Goal: Communication & Community: Answer question/provide support

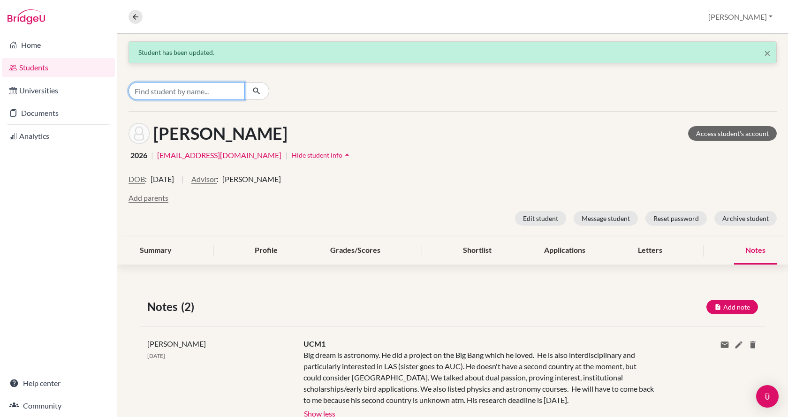
click at [194, 91] on input "Find student by name..." at bounding box center [187, 91] width 116 height 18
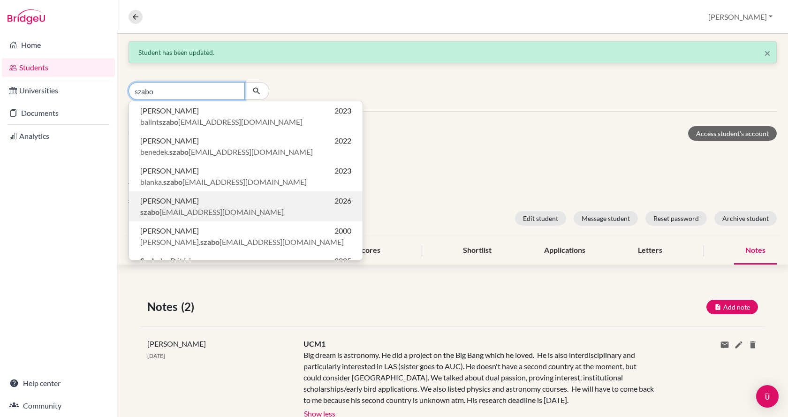
type input "szabo"
click at [199, 206] on span "[PERSON_NAME]" at bounding box center [169, 200] width 59 height 11
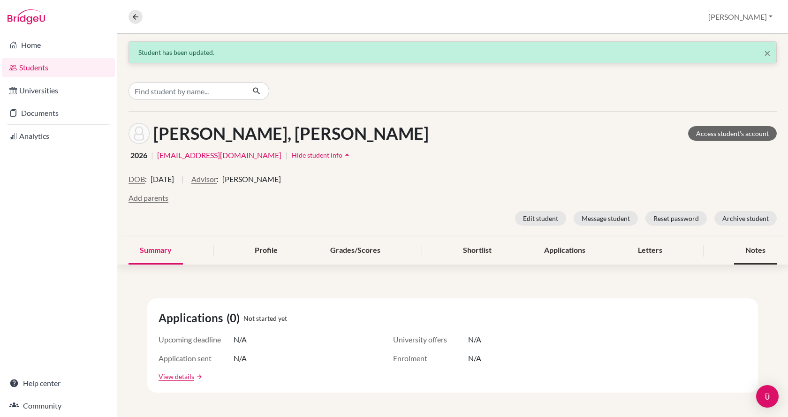
click at [752, 252] on div "Notes" at bounding box center [755, 251] width 43 height 28
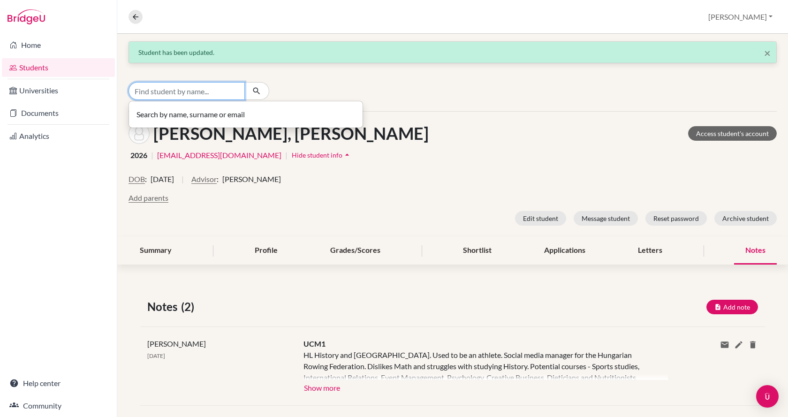
click at [208, 91] on input "Find student by name..." at bounding box center [187, 91] width 116 height 18
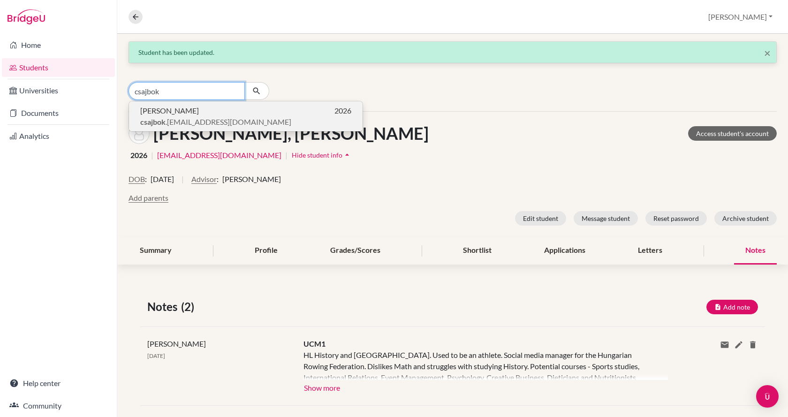
type input "csajbok"
click at [212, 107] on p "[PERSON_NAME] 2026" at bounding box center [245, 110] width 211 height 11
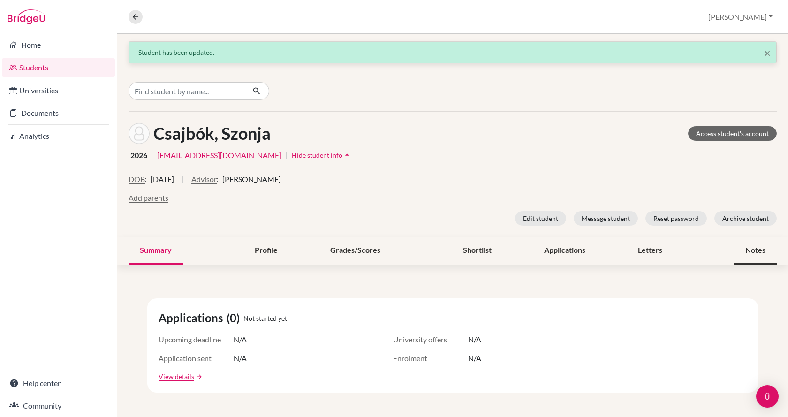
click at [757, 250] on div "Notes" at bounding box center [755, 251] width 43 height 28
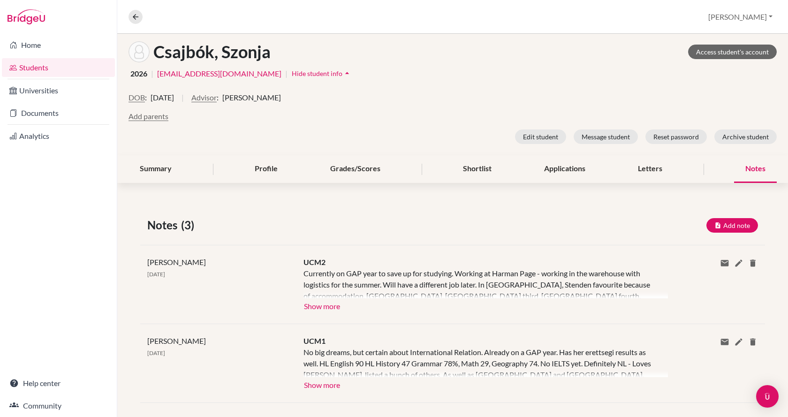
scroll to position [94, 0]
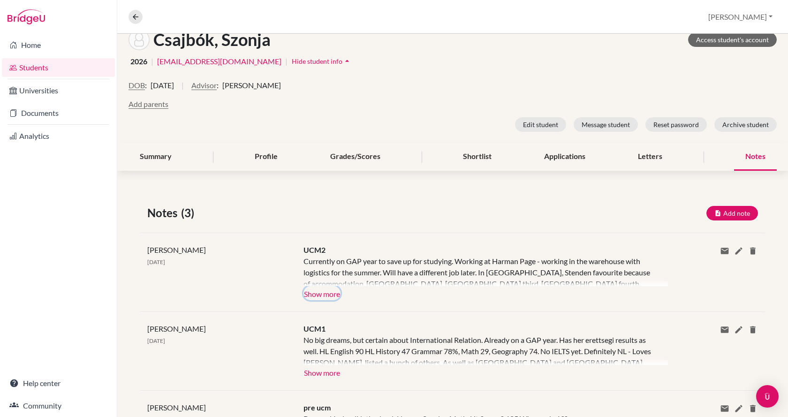
click at [331, 292] on button "Show more" at bounding box center [321, 293] width 37 height 14
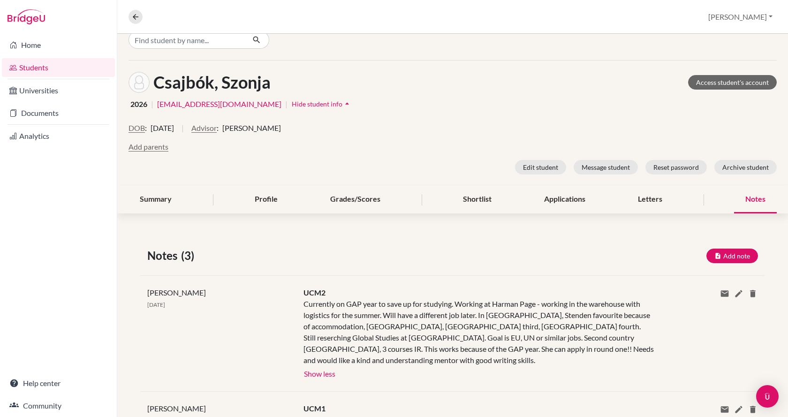
scroll to position [0, 0]
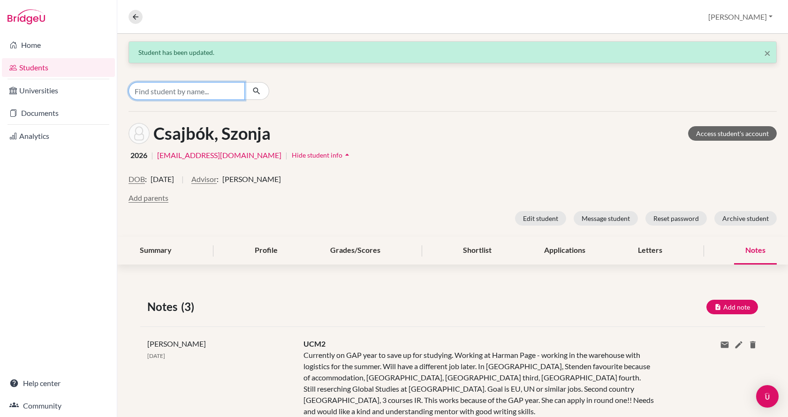
click at [214, 95] on input "Find student by name..." at bounding box center [187, 91] width 116 height 18
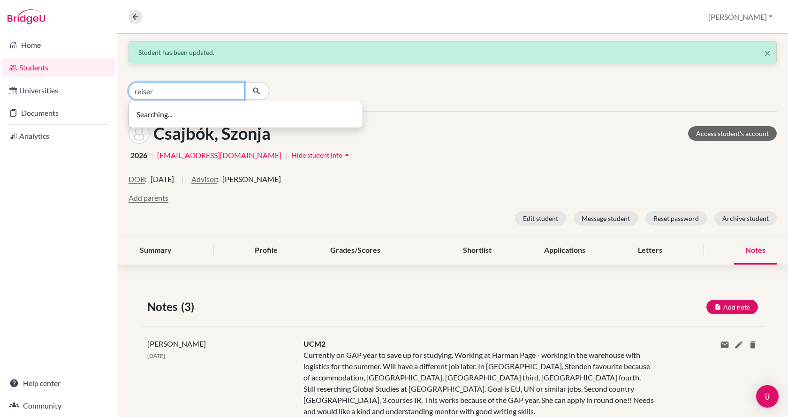
type input "reiser"
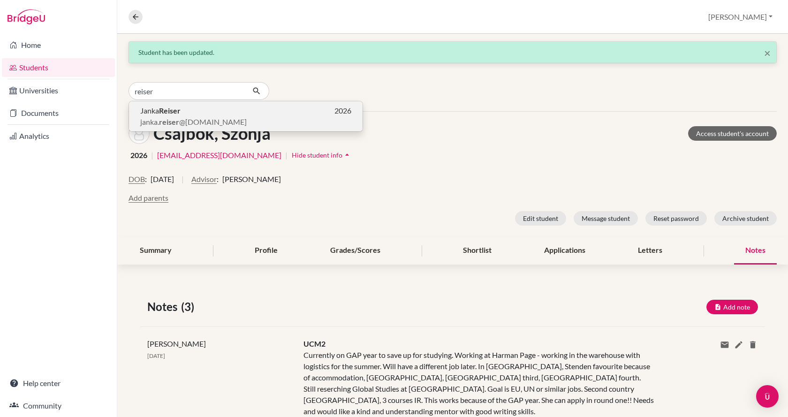
click at [205, 121] on span "janka. reiser @[DOMAIN_NAME]" at bounding box center [193, 121] width 106 height 11
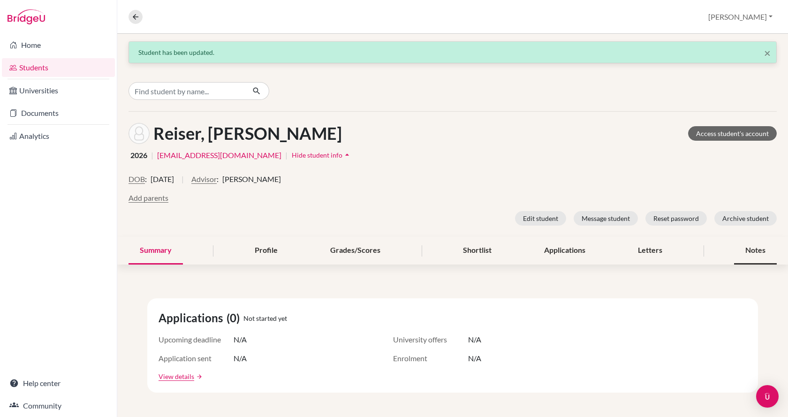
click at [741, 251] on div "Notes" at bounding box center [755, 251] width 43 height 28
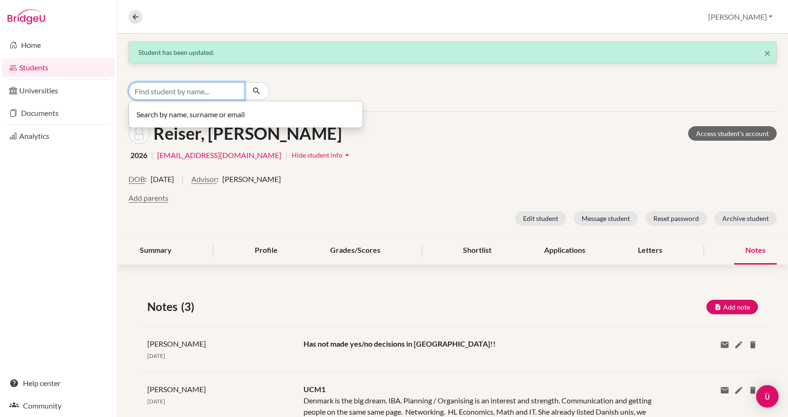
click at [186, 88] on input "Find student by name..." at bounding box center [187, 91] width 116 height 18
type input "hollo"
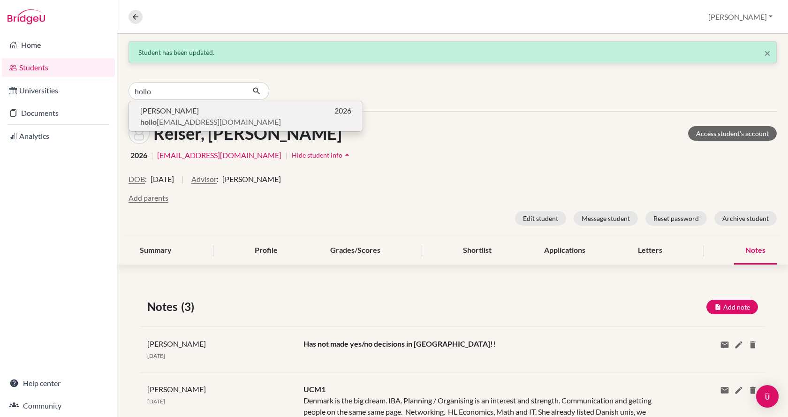
click at [190, 110] on span "[PERSON_NAME]" at bounding box center [169, 110] width 59 height 11
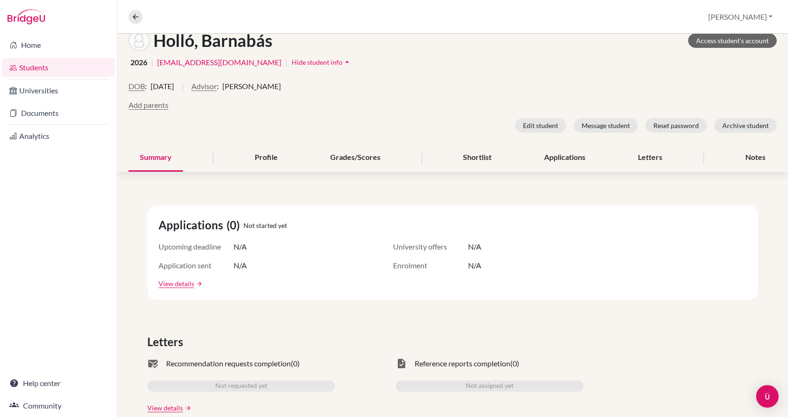
scroll to position [94, 0]
click at [739, 159] on div "Notes" at bounding box center [755, 157] width 43 height 28
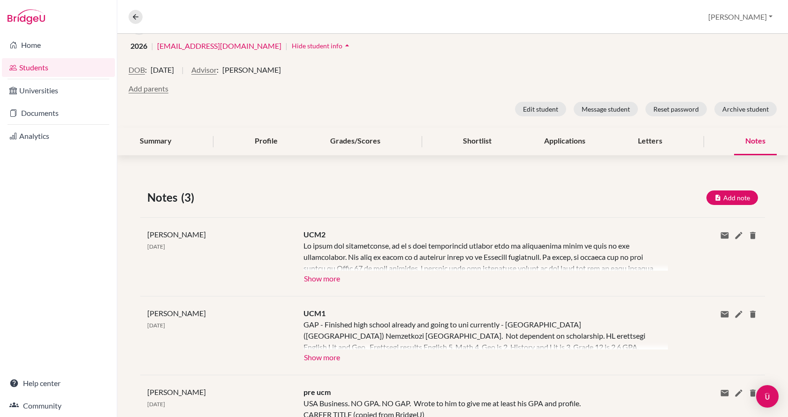
scroll to position [141, 0]
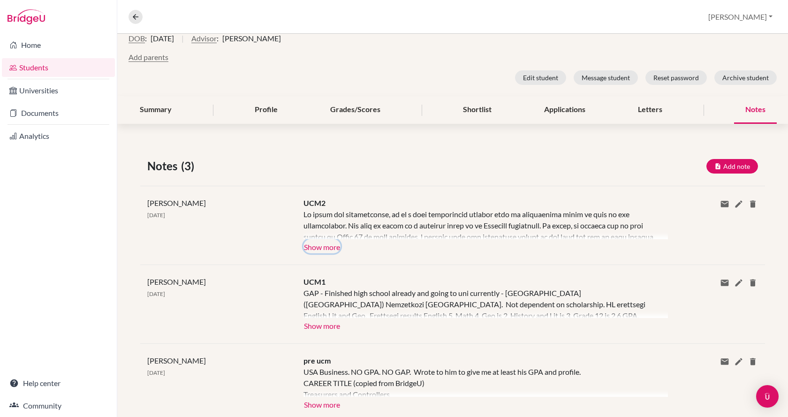
click at [324, 248] on button "Show more" at bounding box center [321, 246] width 37 height 14
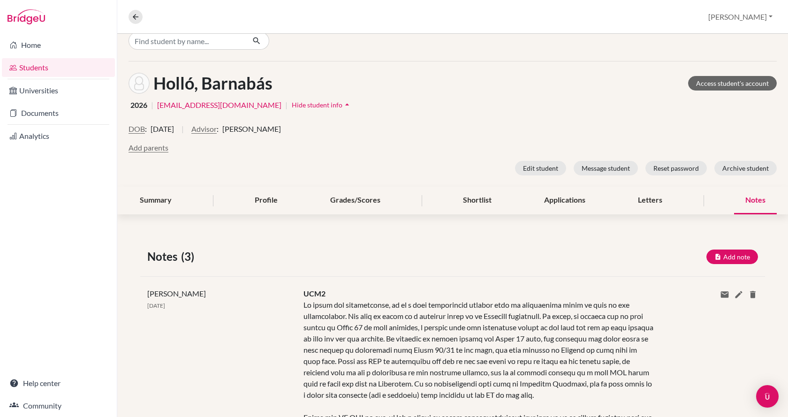
scroll to position [47, 0]
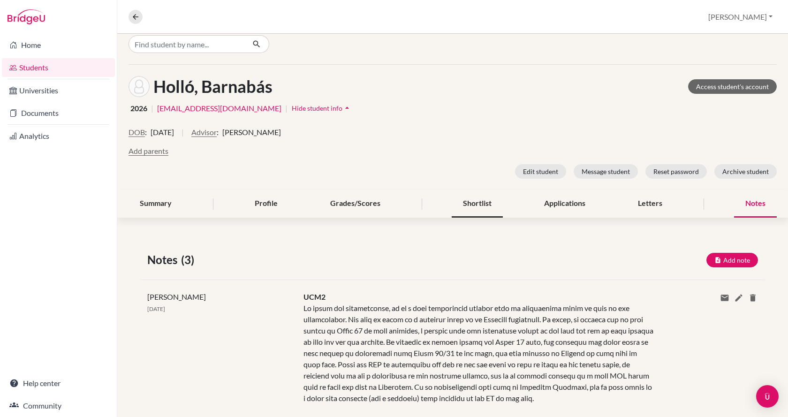
click at [470, 199] on div "Shortlist" at bounding box center [477, 204] width 51 height 28
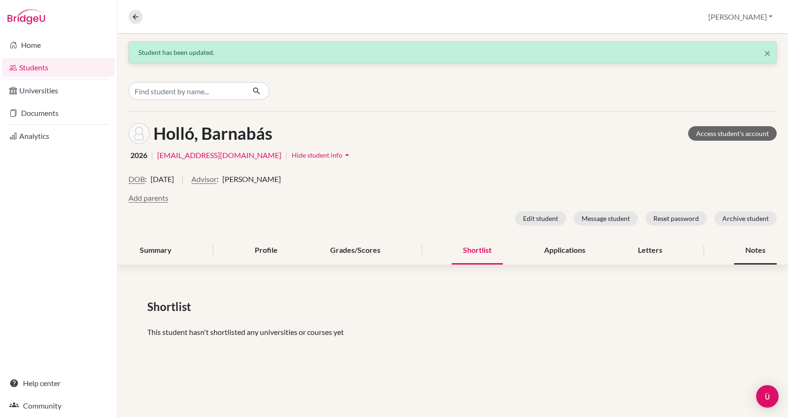
click at [744, 248] on div "Notes" at bounding box center [755, 251] width 43 height 28
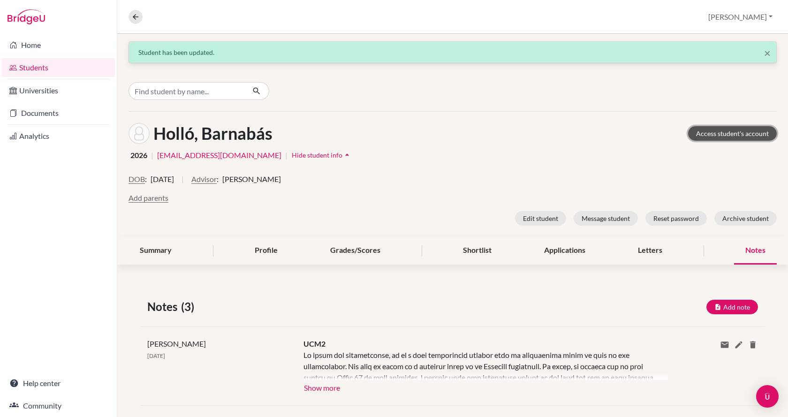
click at [737, 140] on link "Access student's account" at bounding box center [732, 133] width 89 height 15
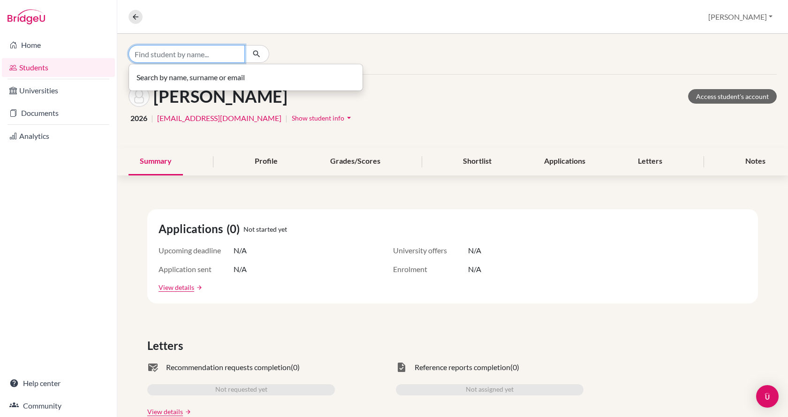
click at [216, 54] on input "Find student by name..." at bounding box center [187, 54] width 116 height 18
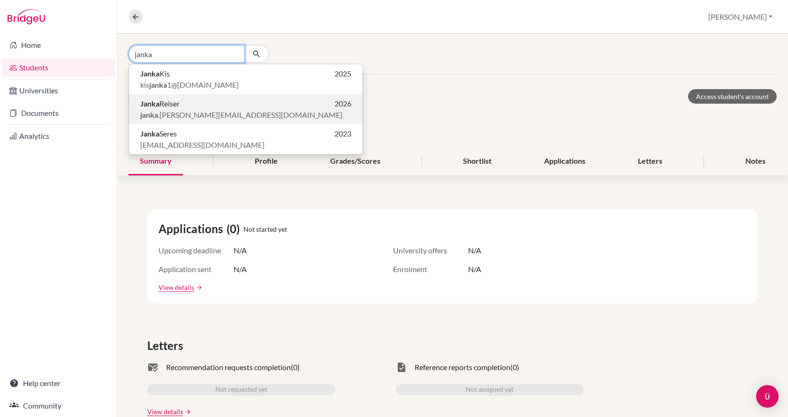
type input "janka"
click at [218, 106] on p "Janka Reiser 2026" at bounding box center [245, 103] width 211 height 11
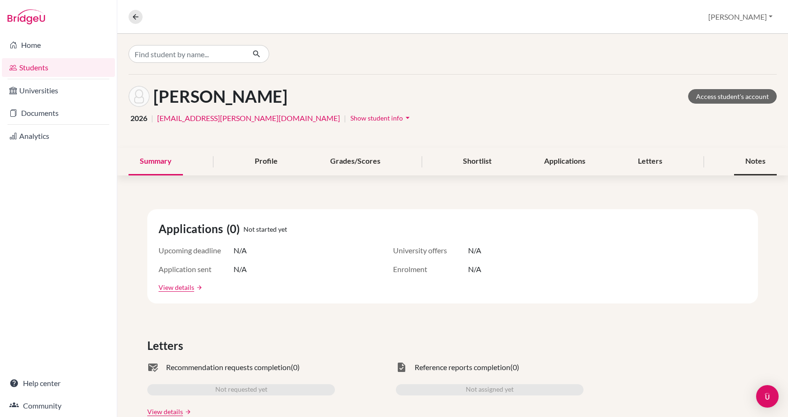
click at [747, 164] on div "Notes" at bounding box center [755, 162] width 43 height 28
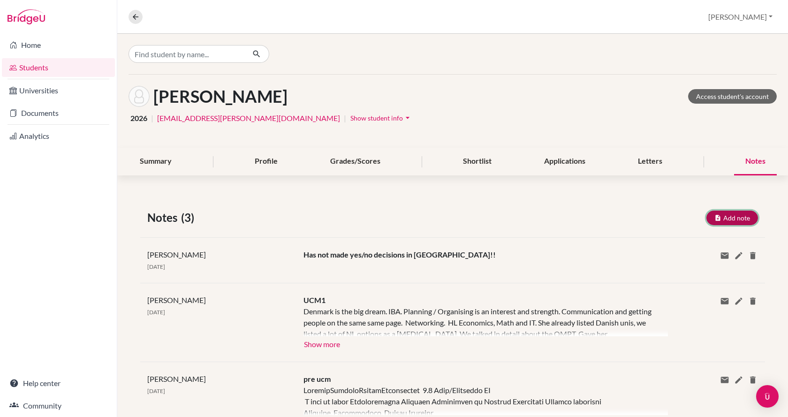
click at [727, 216] on button "Add note" at bounding box center [732, 218] width 52 height 15
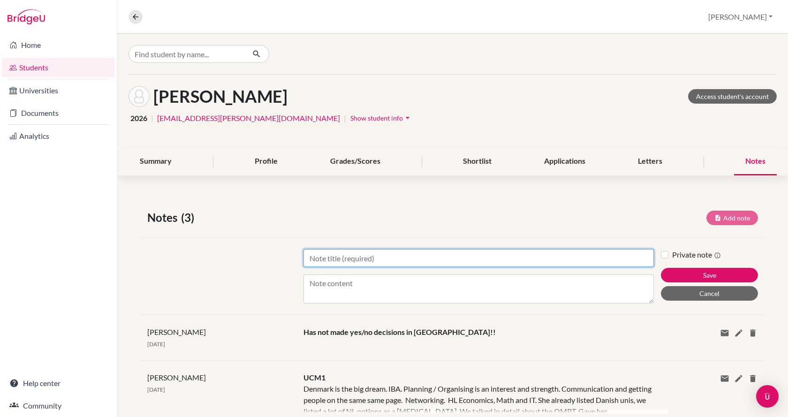
click at [520, 254] on input "Title" at bounding box center [478, 258] width 350 height 18
type input "Didn't turn up for the scheduled UCM2"
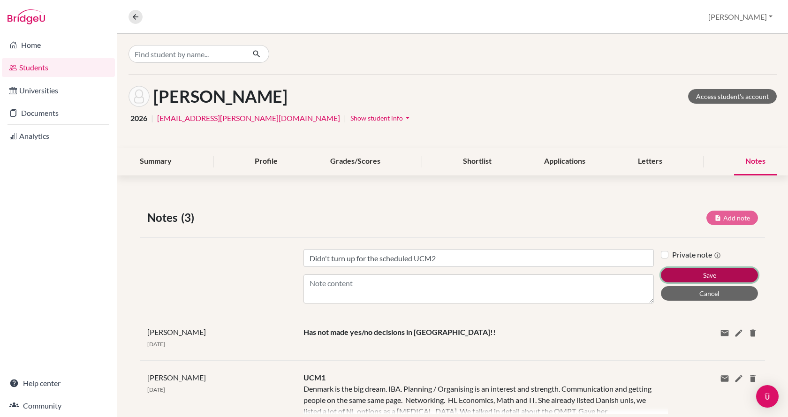
click at [669, 272] on button "Save" at bounding box center [709, 275] width 97 height 15
